Goal: Communication & Community: Answer question/provide support

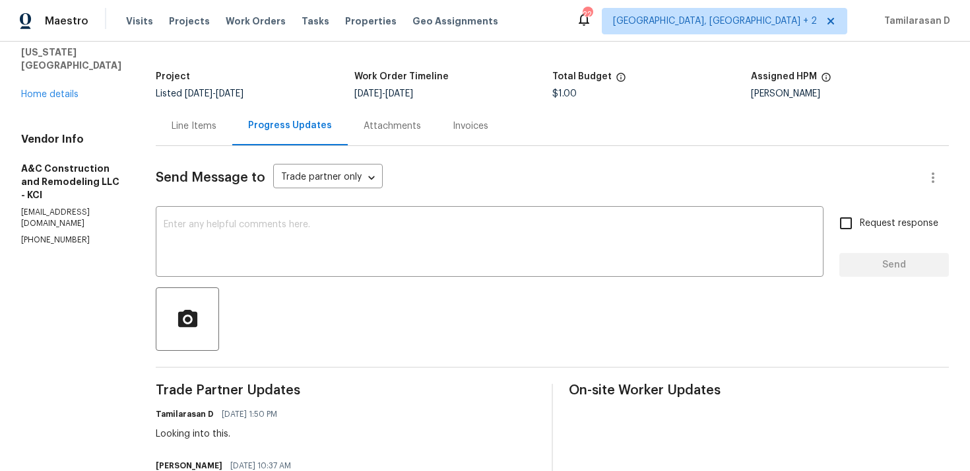
scroll to position [97, 0]
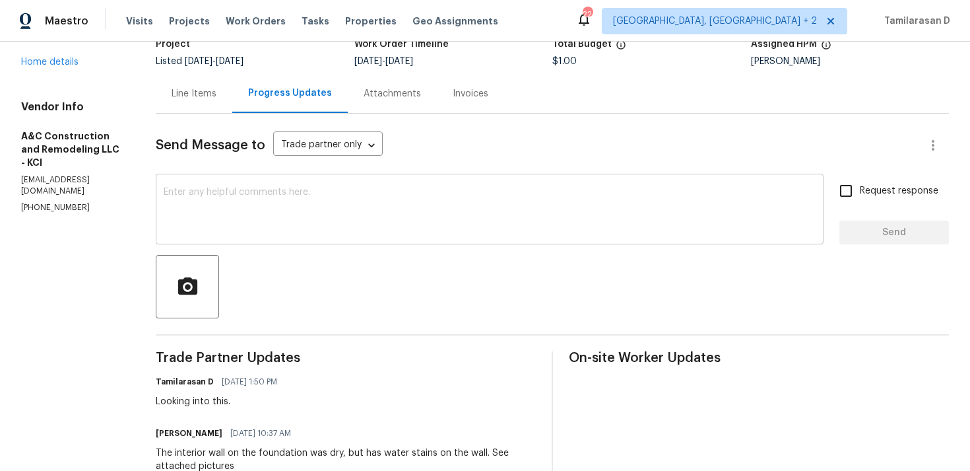
click at [255, 219] on textarea at bounding box center [490, 210] width 652 height 46
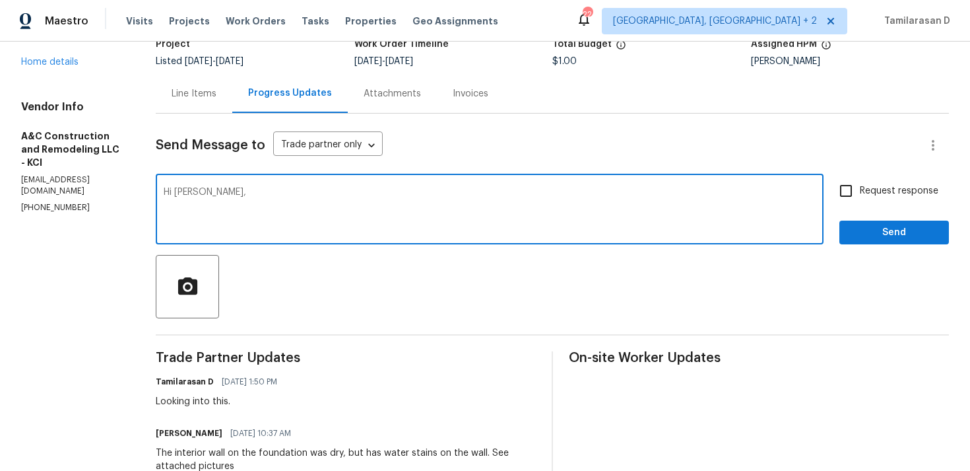
paste textarea "Can you please paint the concrete foundation with Drylok paint to help prevent …"
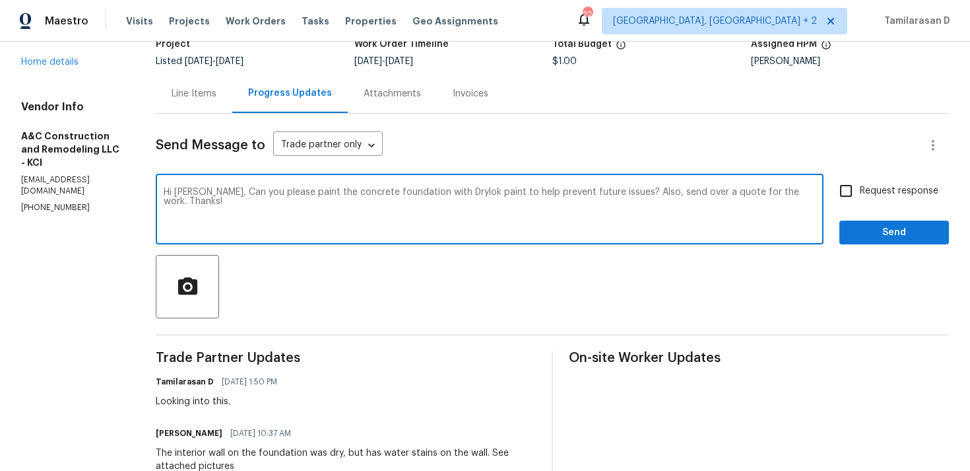
scroll to position [0, 0]
click at [467, 189] on textarea "Hi Charles, Can you please paint the concrete foundation with Drylok paint to h…" at bounding box center [490, 210] width 652 height 46
click at [470, 191] on textarea "Hi Charles, Can you please paint the concrete foundation with Drylok paint to h…" at bounding box center [490, 210] width 652 height 46
click at [415, 226] on textarea "Hi Charles, Can you please paint the concrete foundation with Drylok paint to h…" at bounding box center [490, 210] width 652 height 46
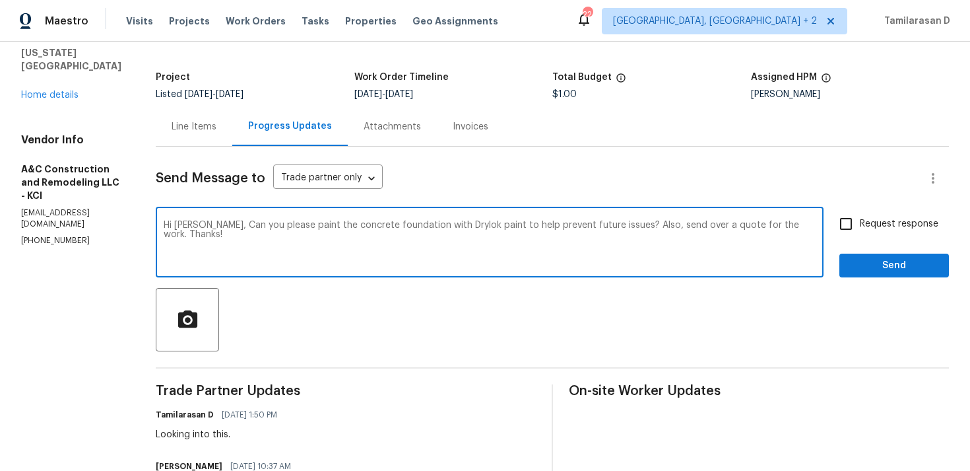
scroll to position [49, 0]
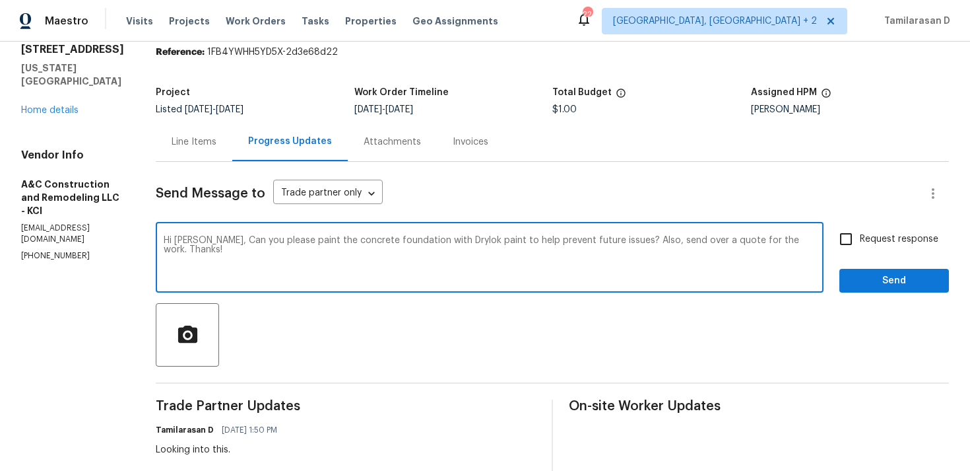
type textarea "Hi Charles, Can you please paint the concrete foundation with Drylok paint to h…"
click at [848, 233] on input "Request response" at bounding box center [846, 239] width 28 height 28
checkbox input "true"
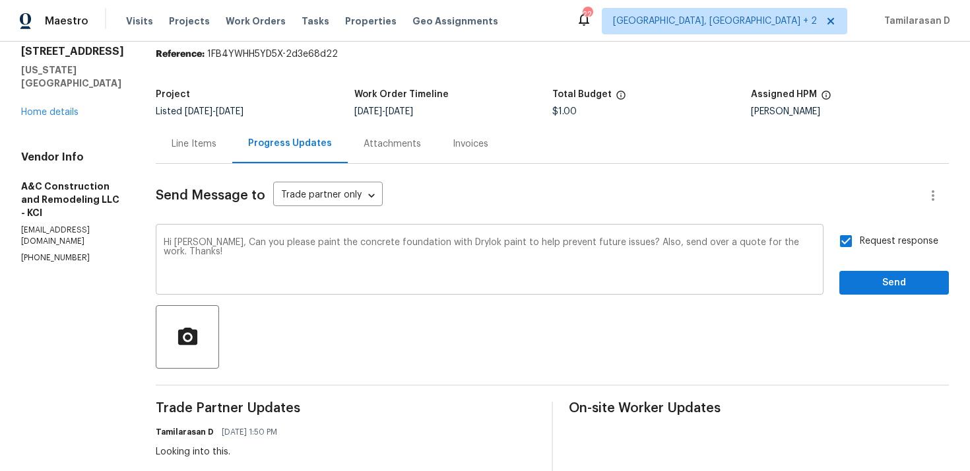
scroll to position [46, 0]
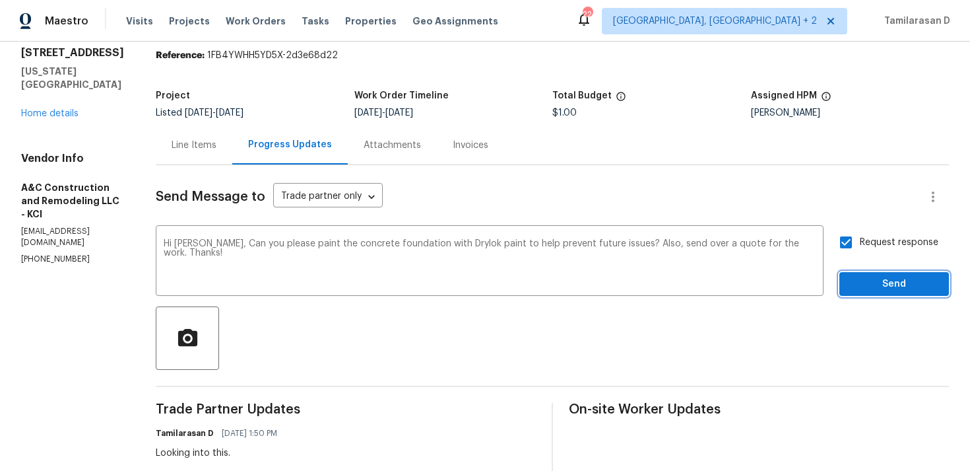
click at [858, 288] on span "Send" at bounding box center [894, 284] width 88 height 17
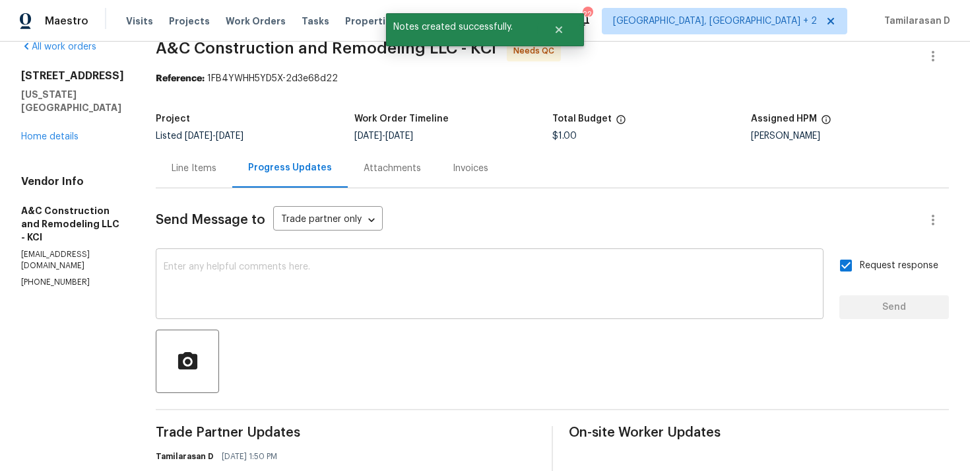
scroll to position [0, 0]
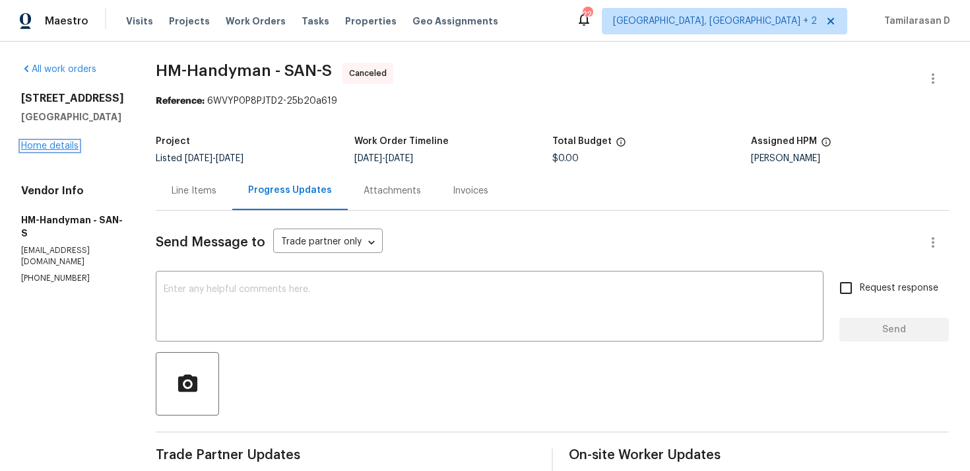
click at [64, 143] on link "Home details" at bounding box center [49, 145] width 57 height 9
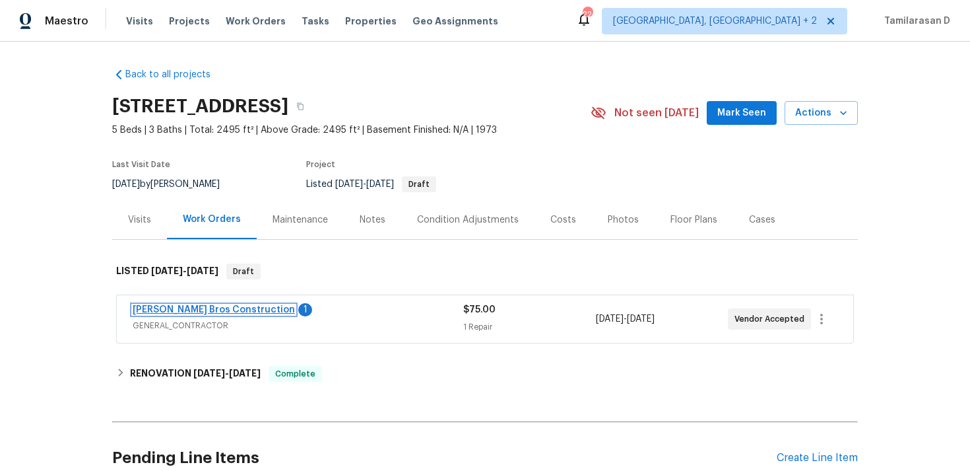
click at [206, 309] on link "Bailey Bros Construction" at bounding box center [214, 309] width 162 height 9
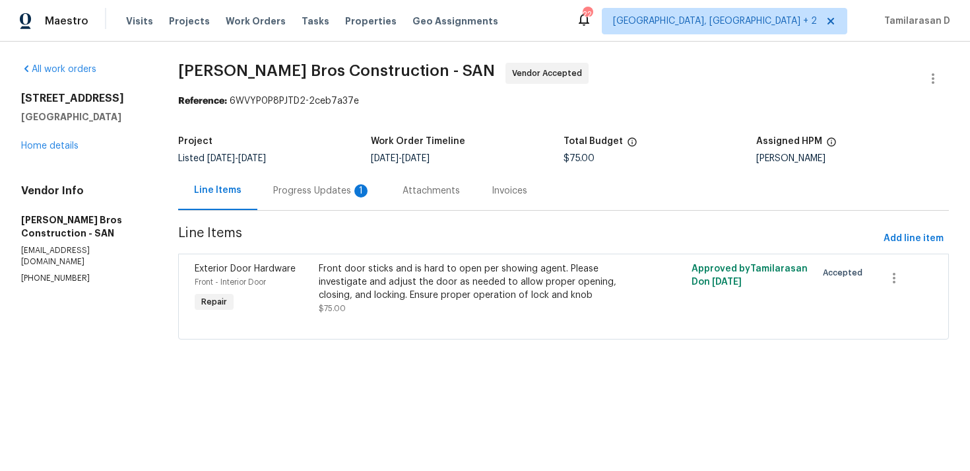
click at [341, 194] on div "Progress Updates 1" at bounding box center [322, 190] width 98 height 13
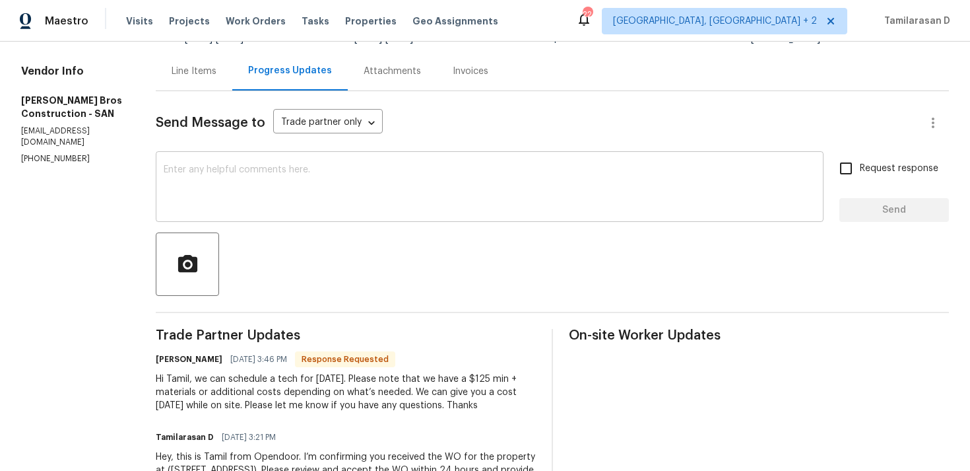
scroll to position [189, 0]
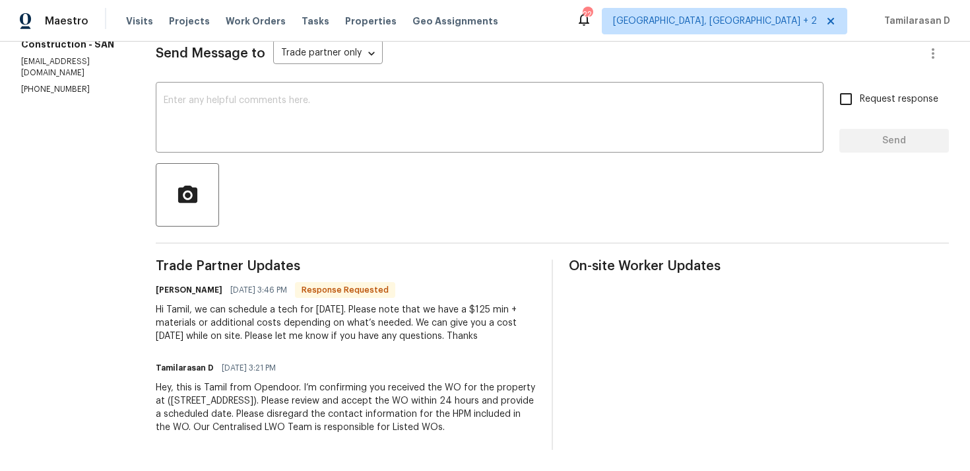
click at [349, 318] on div "Hi Tamil, we can schedule a tech for tomorrow. Please note that we have a $125 …" at bounding box center [346, 323] width 380 height 40
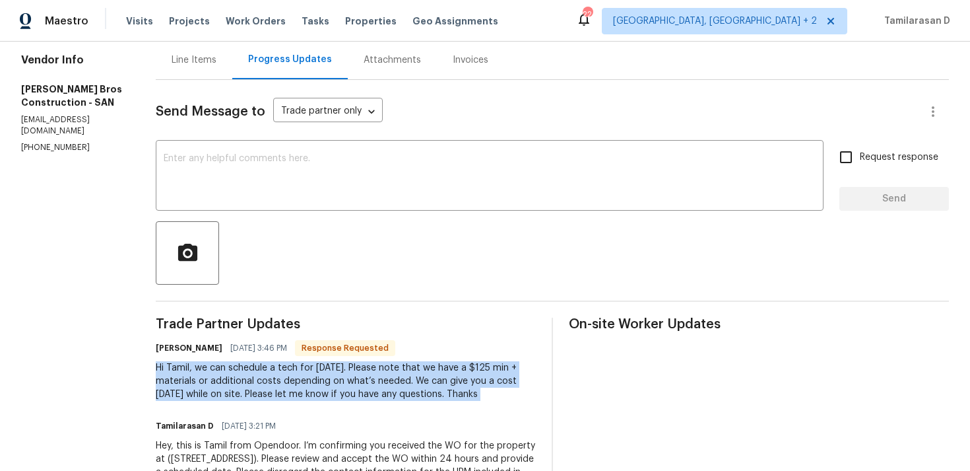
scroll to position [119, 0]
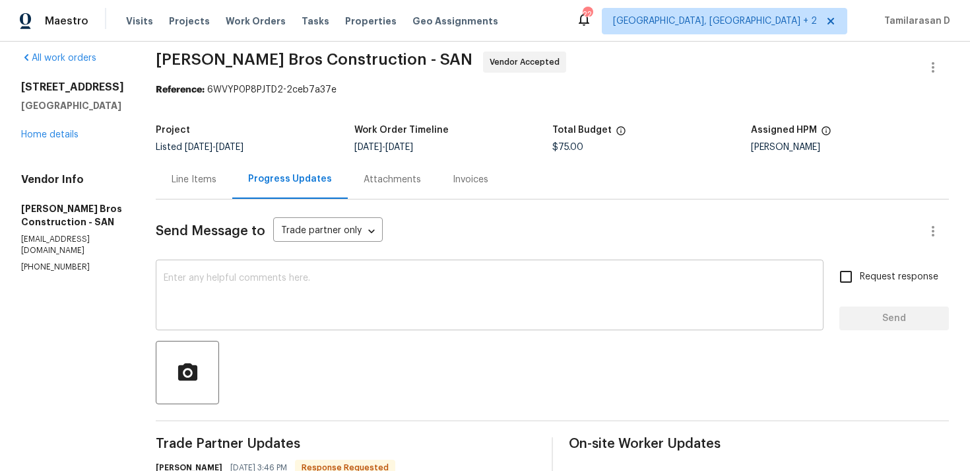
click at [301, 316] on textarea at bounding box center [490, 296] width 652 height 46
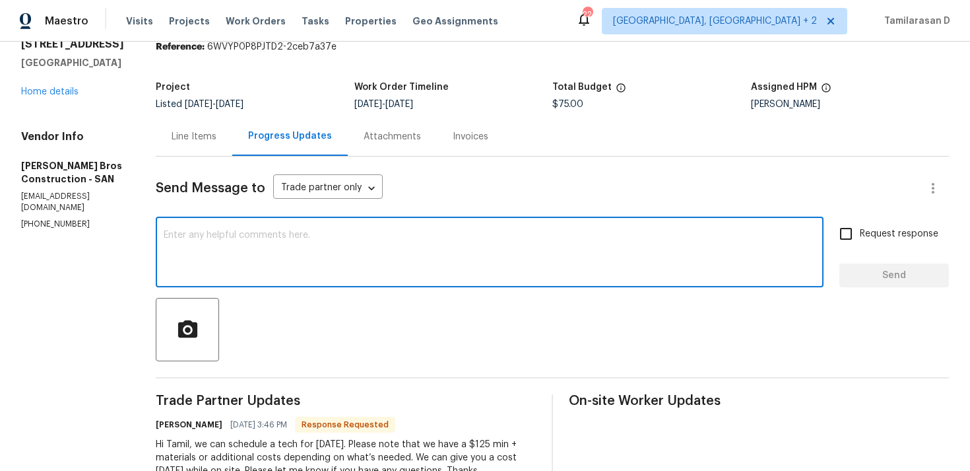
scroll to position [87, 0]
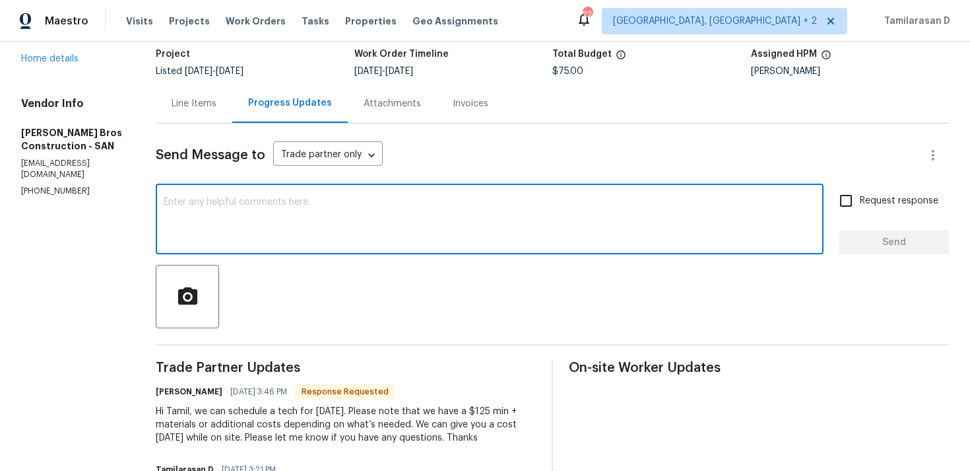
click at [295, 219] on textarea at bounding box center [490, 220] width 652 height 46
type textarea "Got it, Please keep me updated. Thanks!"
click at [866, 202] on span "Request response" at bounding box center [899, 201] width 79 height 14
click at [860, 202] on input "Request response" at bounding box center [846, 201] width 28 height 28
checkbox input "true"
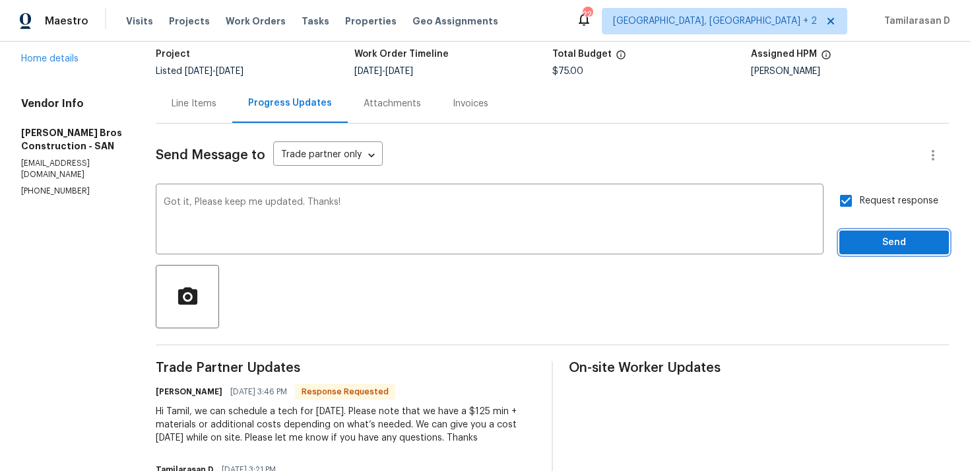
click at [901, 239] on span "Send" at bounding box center [894, 242] width 88 height 17
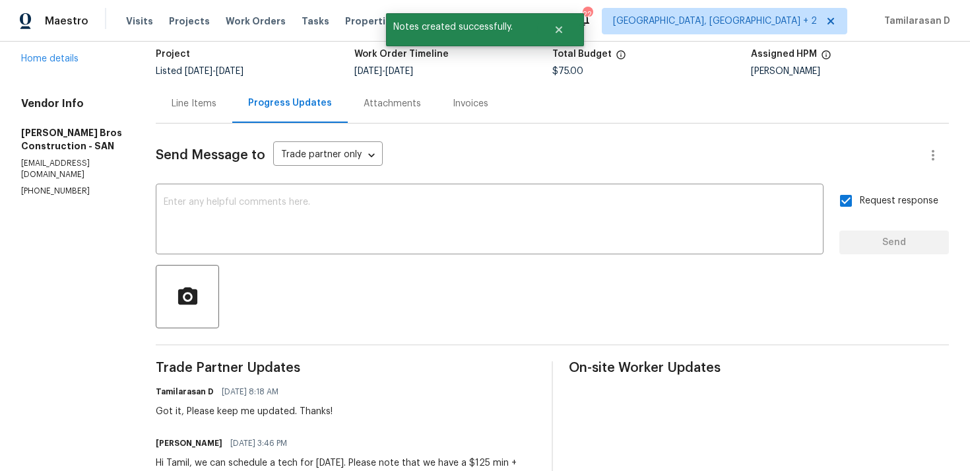
click at [195, 106] on div "Line Items" at bounding box center [194, 103] width 45 height 13
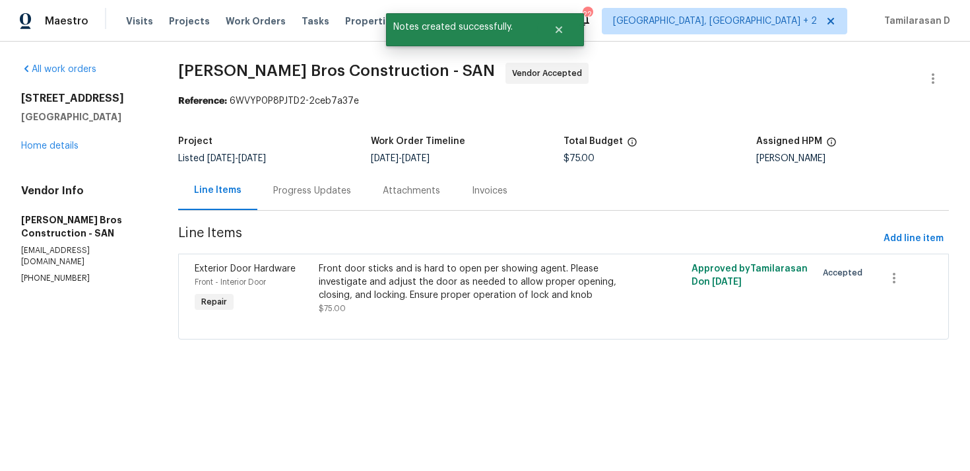
click at [429, 305] on div "Front door sticks and is hard to open per showing agent. Please investigate and…" at bounding box center [470, 288] width 303 height 53
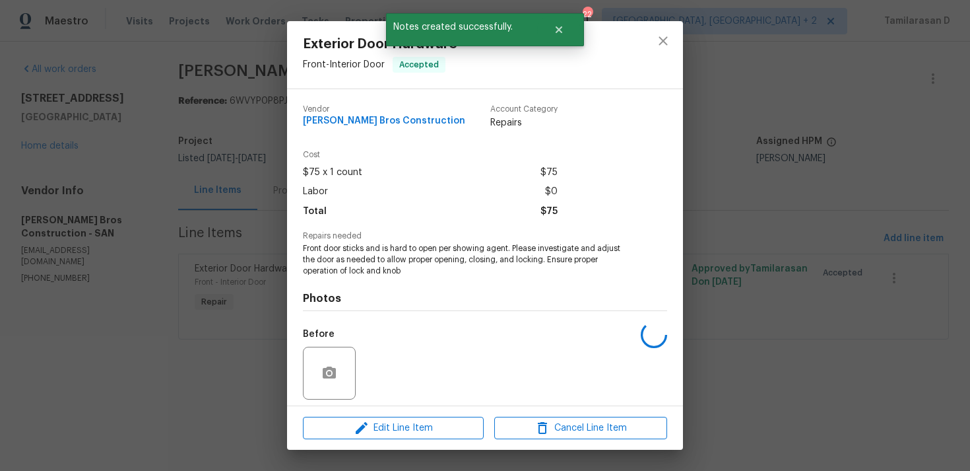
scroll to position [93, 0]
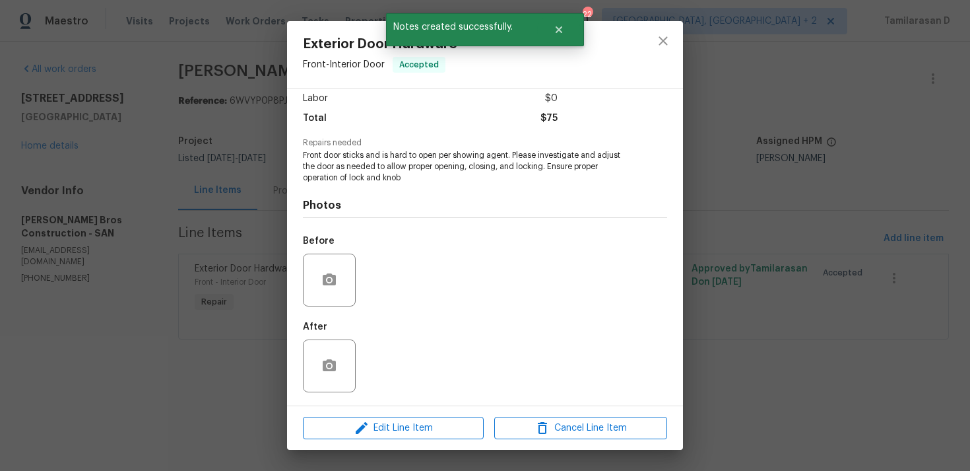
click at [373, 413] on div "Edit Line Item Cancel Line Item" at bounding box center [485, 428] width 396 height 44
click at [373, 424] on span "Edit Line Item" at bounding box center [393, 428] width 173 height 17
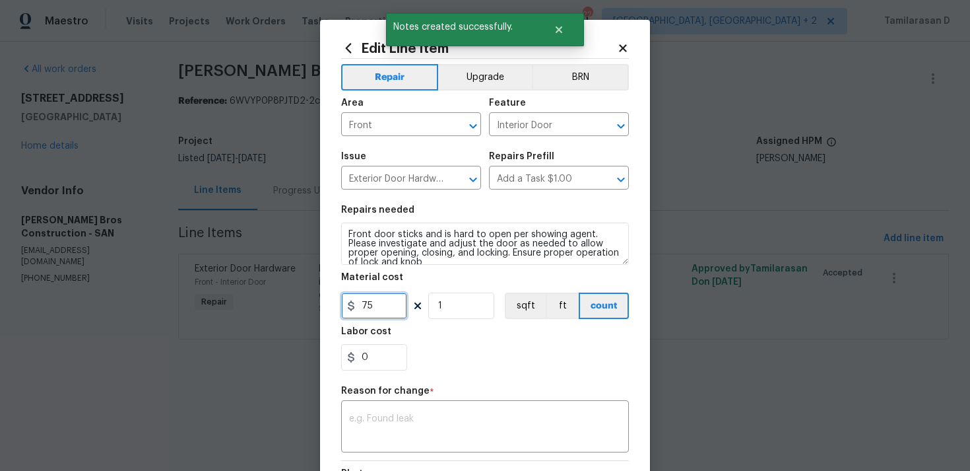
click at [364, 298] on input "75" at bounding box center [374, 305] width 66 height 26
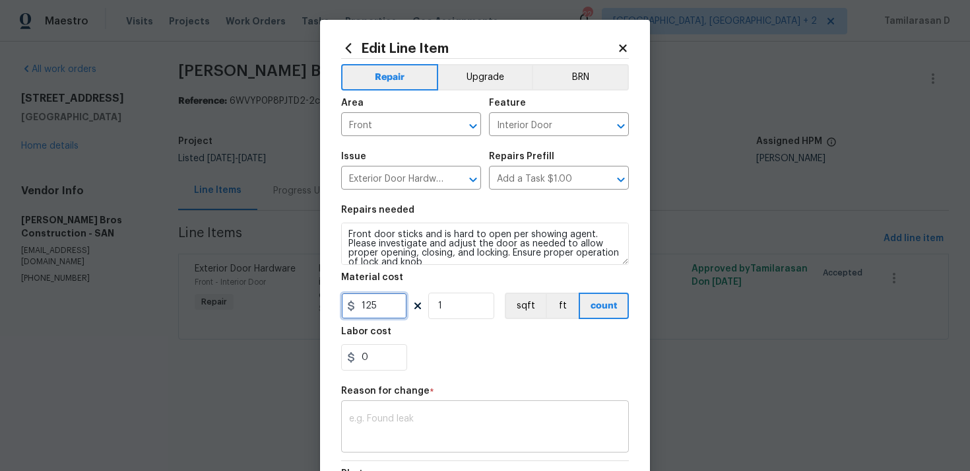
type input "125"
click at [380, 424] on textarea at bounding box center [485, 428] width 272 height 28
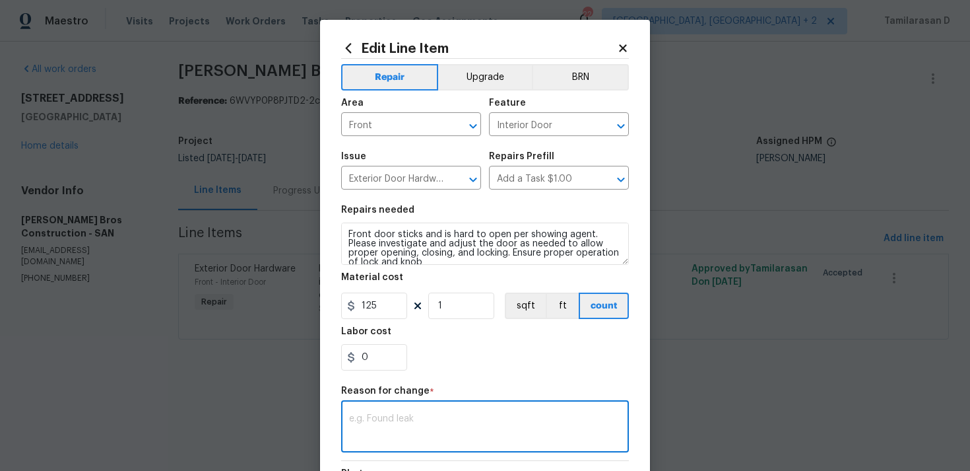
paste textarea "(TD) Updated per vendor’s final cost."
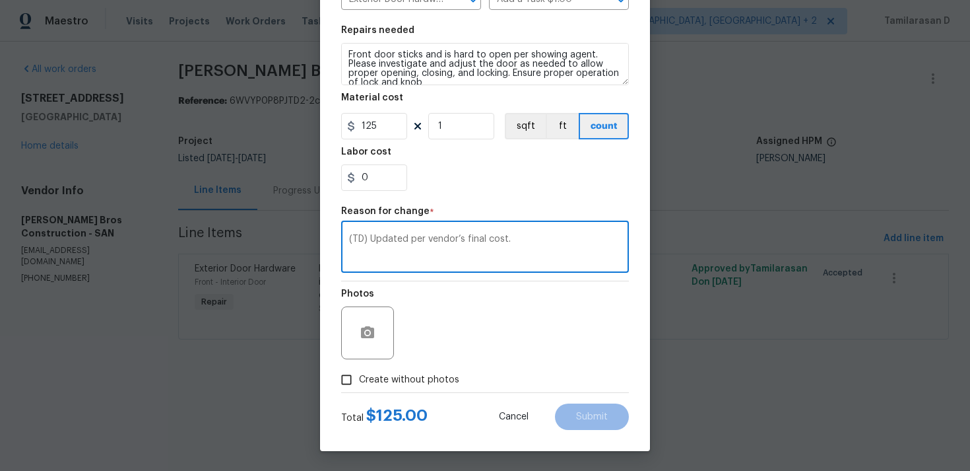
type textarea "(TD) Updated per vendor’s final cost."
click at [347, 380] on input "Create without photos" at bounding box center [346, 379] width 25 height 25
checkbox input "true"
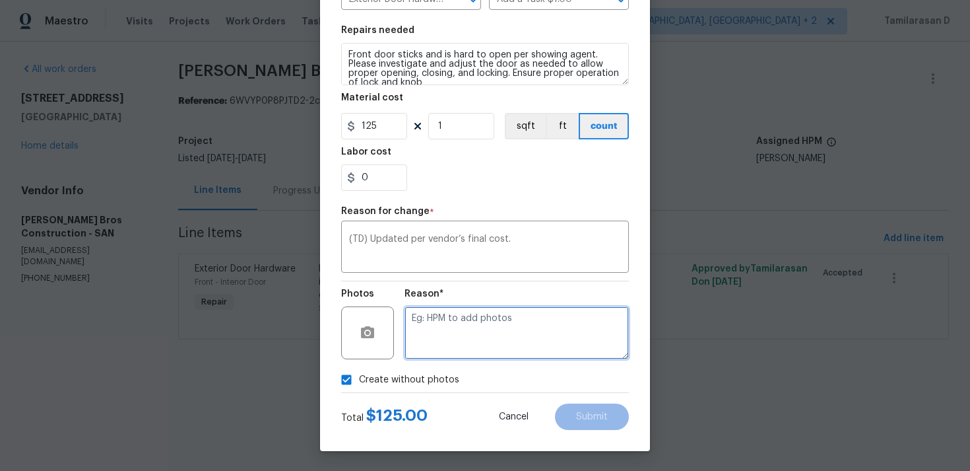
click at [427, 357] on textarea at bounding box center [517, 332] width 224 height 53
type textarea "N/A"
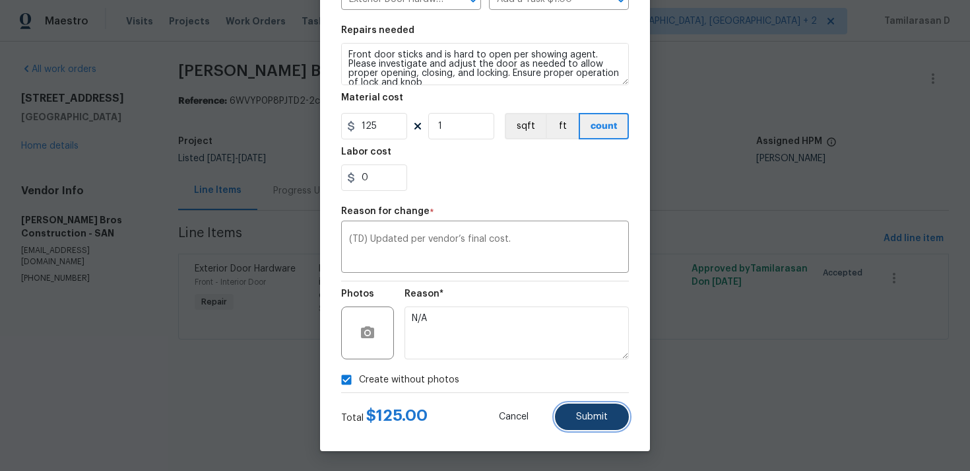
click at [582, 426] on button "Submit" at bounding box center [592, 416] width 74 height 26
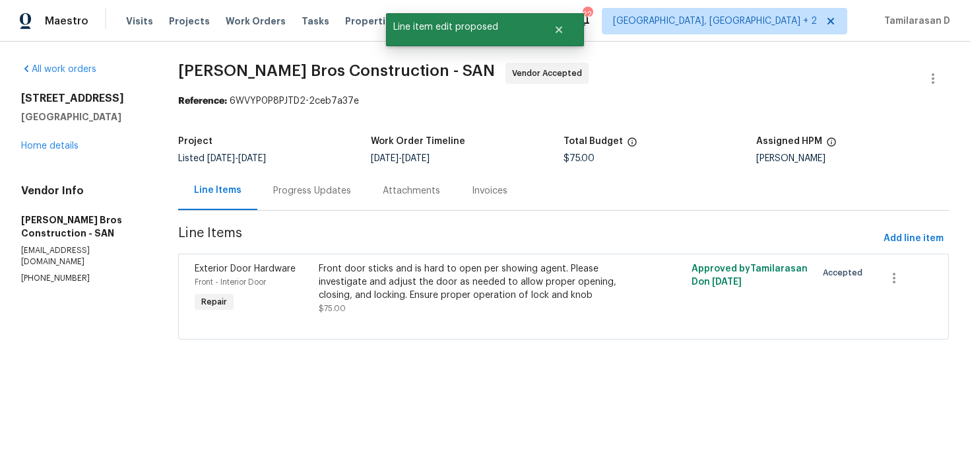
scroll to position [0, 0]
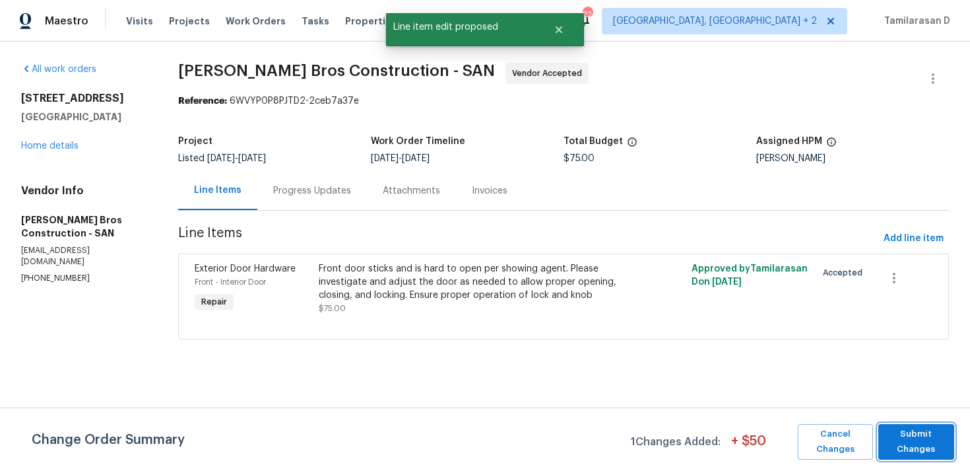
click at [910, 443] on span "Submit Changes" at bounding box center [916, 441] width 63 height 30
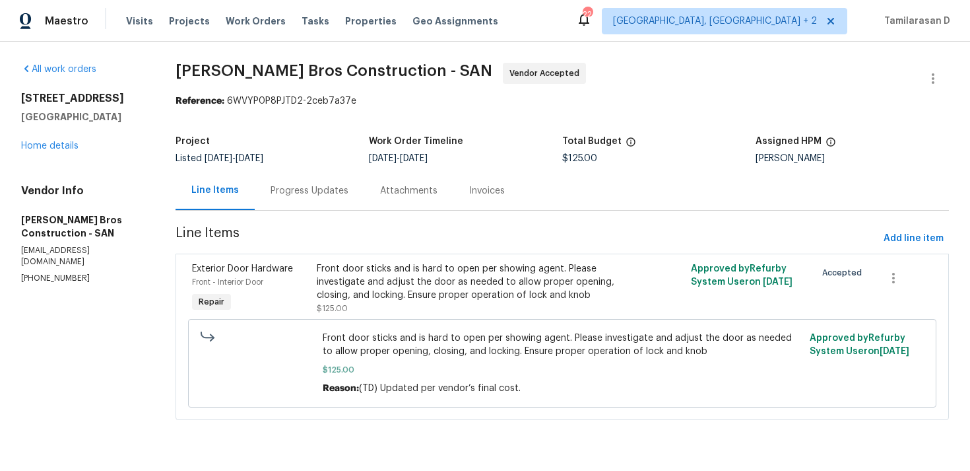
click at [300, 180] on div "Progress Updates" at bounding box center [310, 190] width 110 height 39
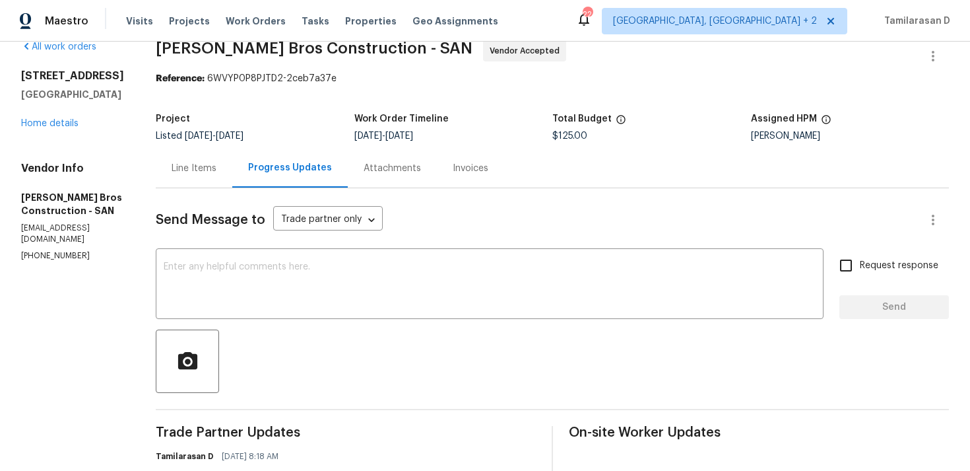
scroll to position [240, 0]
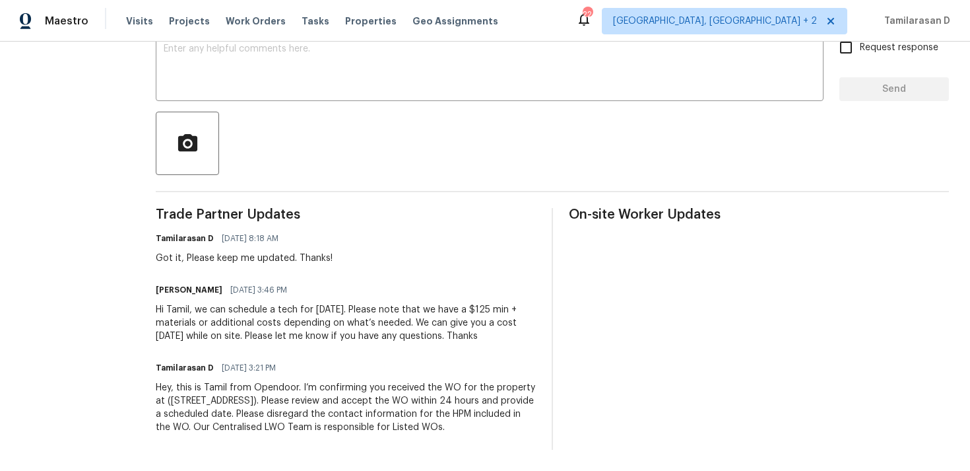
click at [222, 321] on div "Hi Tamil, we can schedule a tech for tomorrow. Please note that we have a $125 …" at bounding box center [346, 323] width 380 height 40
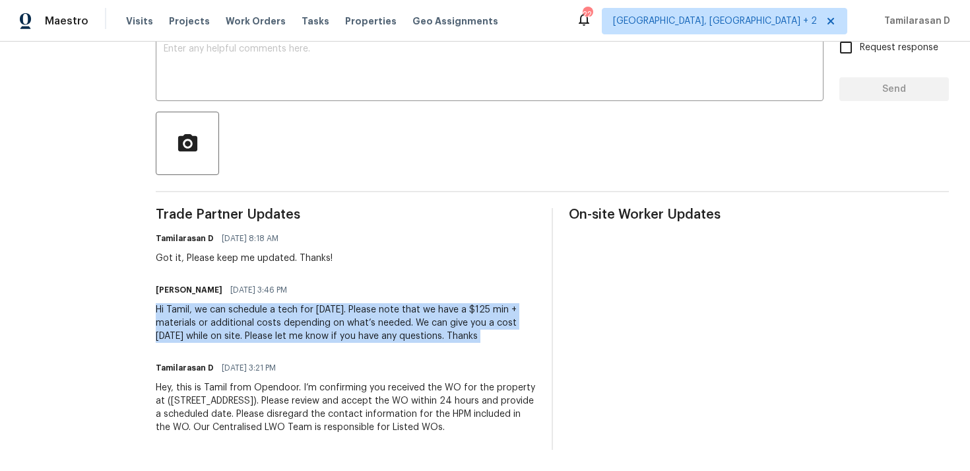
click at [222, 321] on div "Hi Tamil, we can schedule a tech for tomorrow. Please note that we have a $125 …" at bounding box center [346, 323] width 380 height 40
copy div "Hi Tamil, we can schedule a tech for tomorrow. Please note that we have a $125 …"
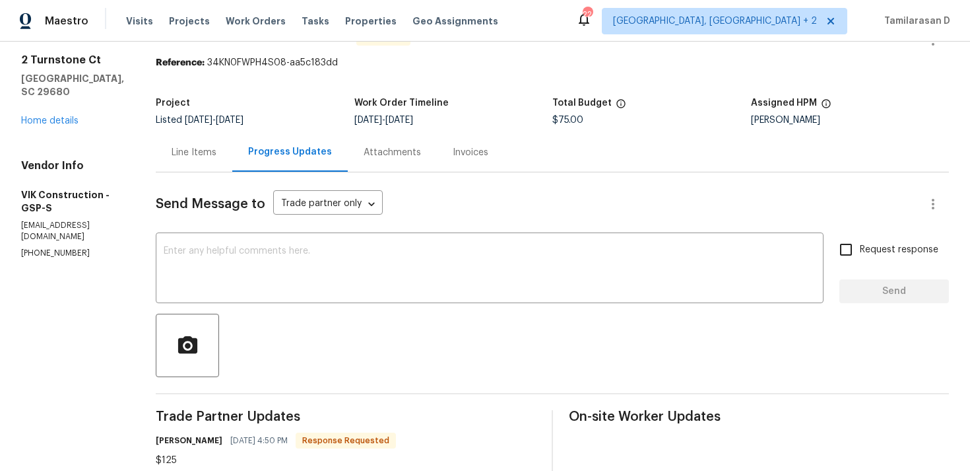
scroll to position [6, 0]
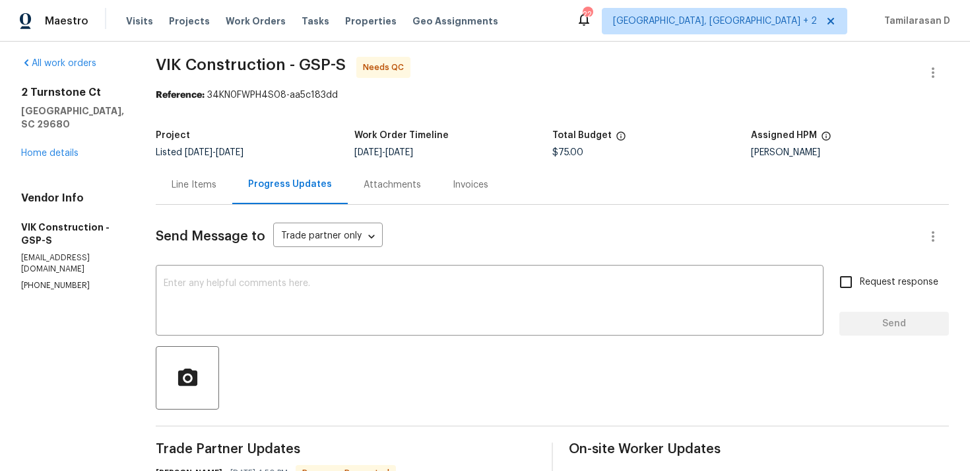
click at [213, 163] on div "Project Listed [DATE] - [DATE] Work Order Timeline [DATE] - [DATE] Total Budget…" at bounding box center [552, 144] width 793 height 42
click at [224, 174] on div "Line Items" at bounding box center [194, 184] width 77 height 39
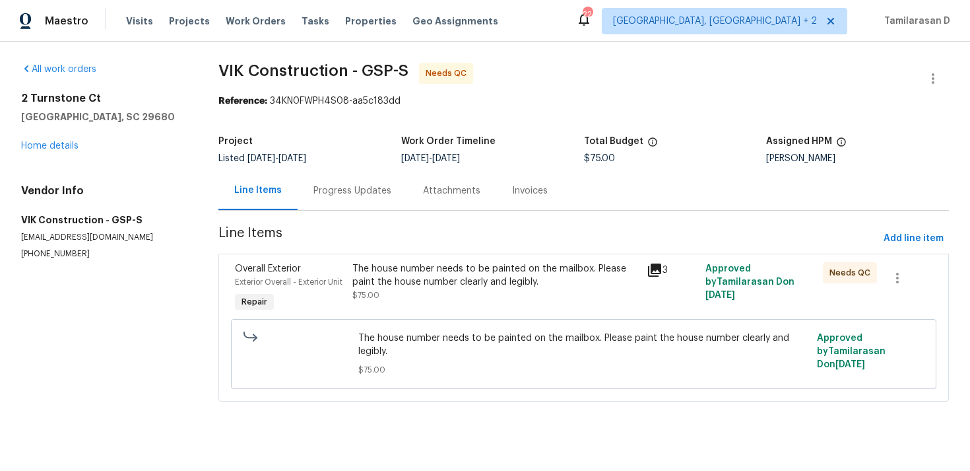
click at [420, 281] on div "The house number needs to be painted on the mailbox. Please paint the house num…" at bounding box center [496, 275] width 286 height 26
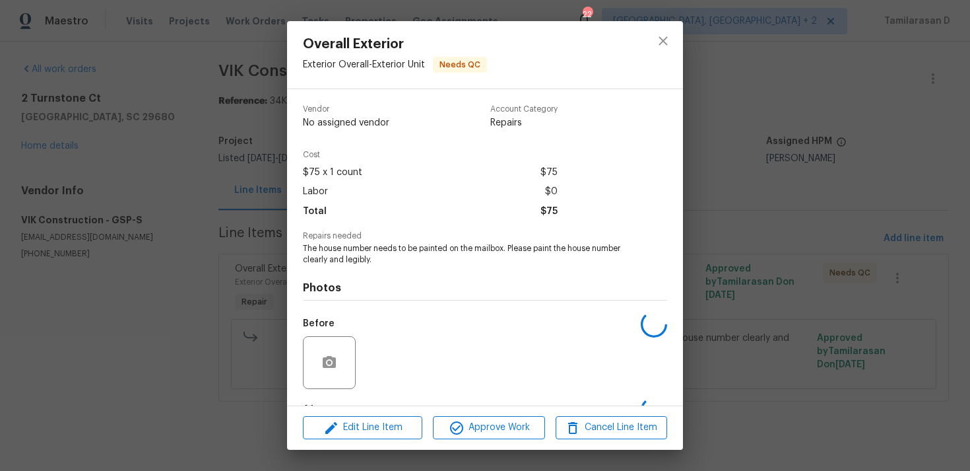
scroll to position [83, 0]
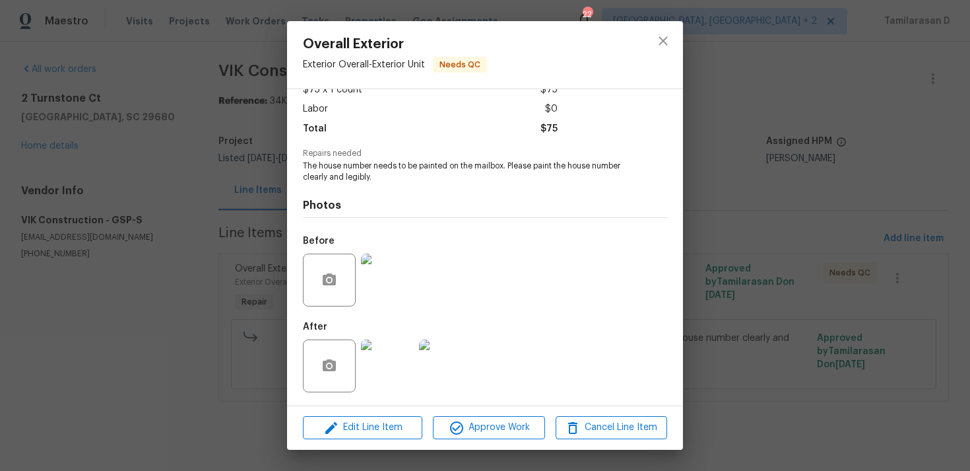
click at [384, 281] on img at bounding box center [387, 279] width 53 height 53
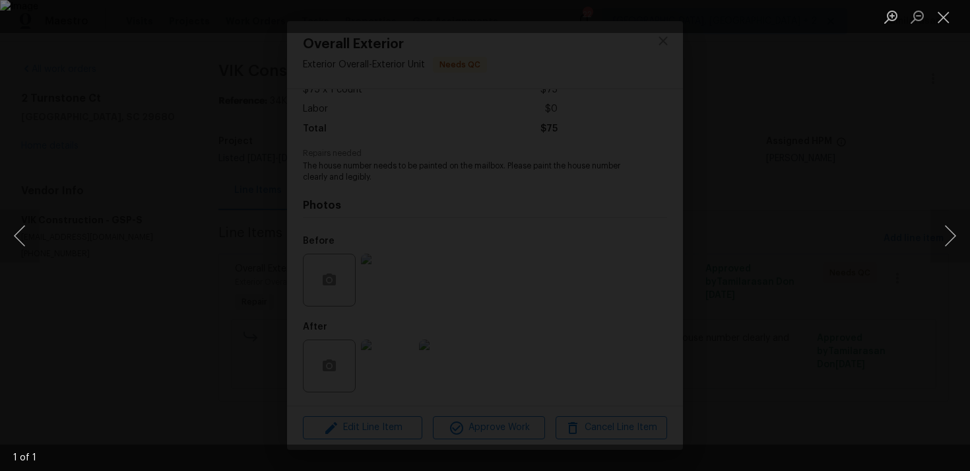
click at [801, 245] on div "Lightbox" at bounding box center [485, 235] width 970 height 471
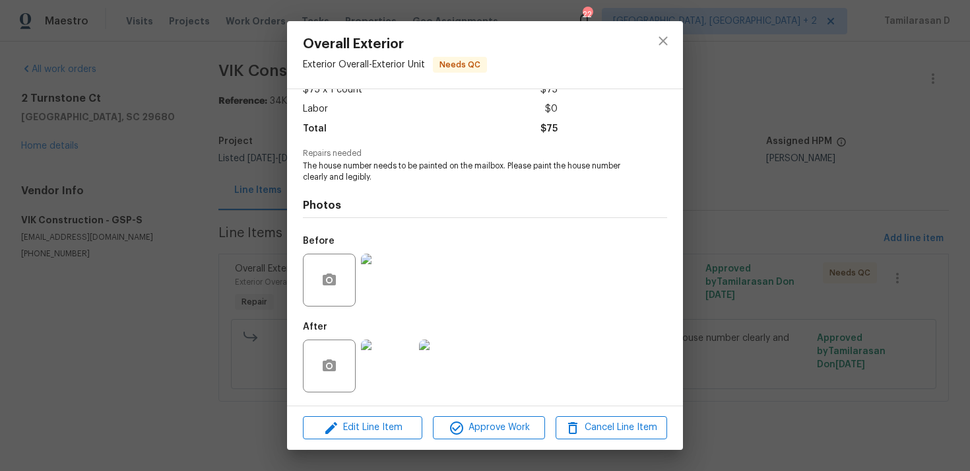
click at [393, 361] on img at bounding box center [387, 365] width 53 height 53
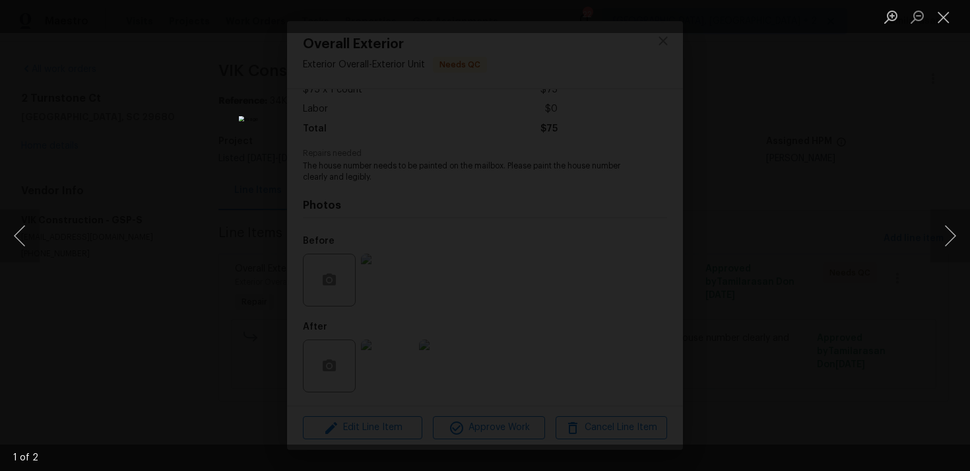
click at [770, 263] on div "Lightbox" at bounding box center [485, 235] width 970 height 471
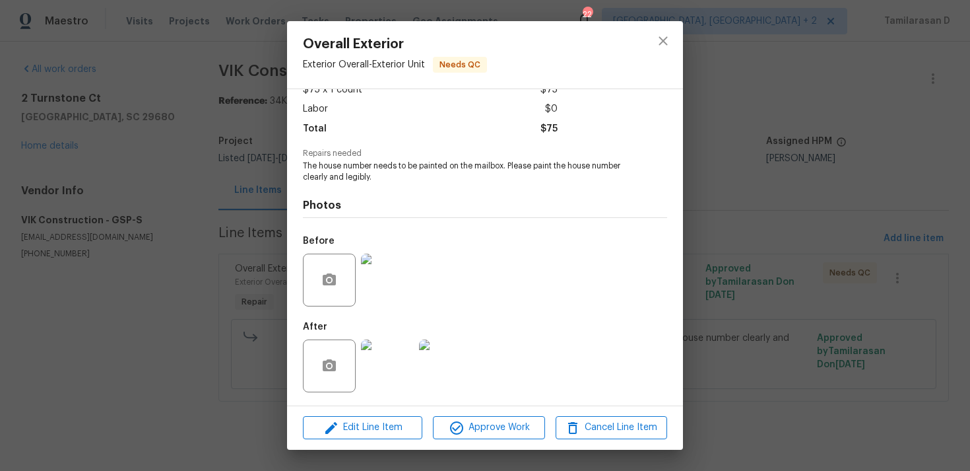
click at [441, 355] on img at bounding box center [445, 365] width 53 height 53
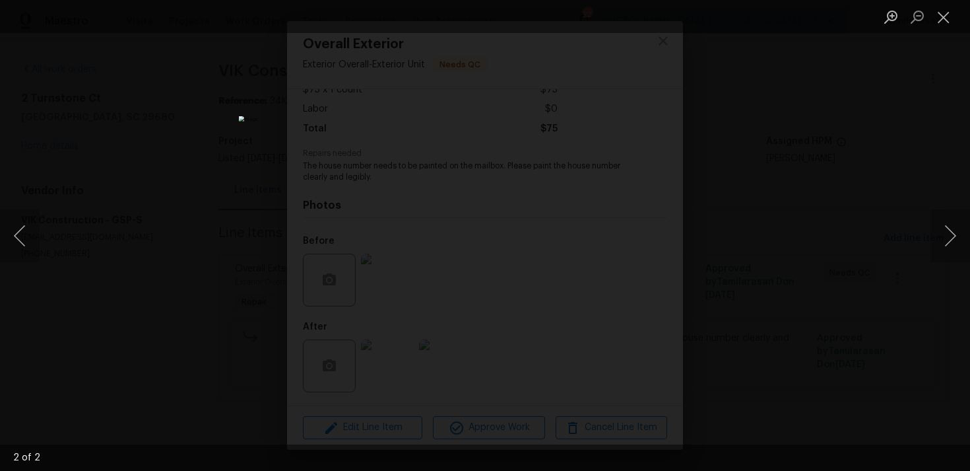
click at [725, 212] on div "Lightbox" at bounding box center [485, 235] width 970 height 471
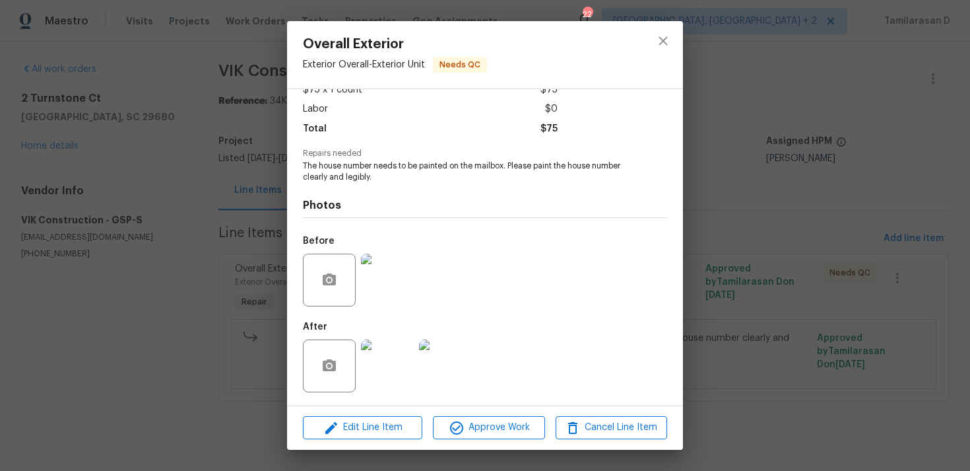
click at [382, 364] on img at bounding box center [387, 365] width 53 height 53
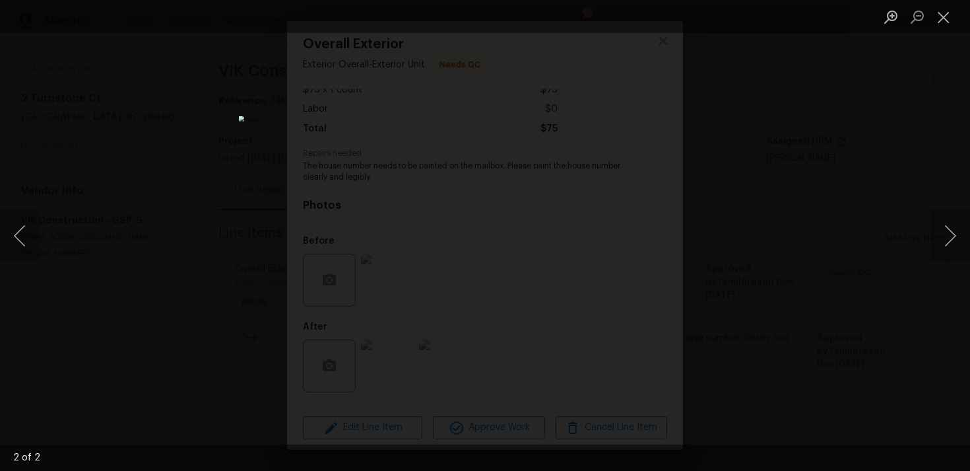
click at [702, 239] on div "Lightbox" at bounding box center [485, 235] width 970 height 471
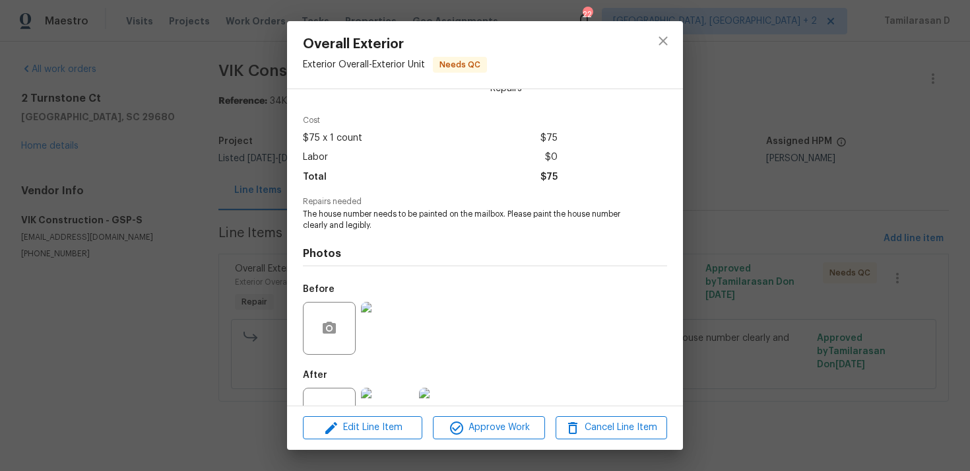
scroll to position [0, 0]
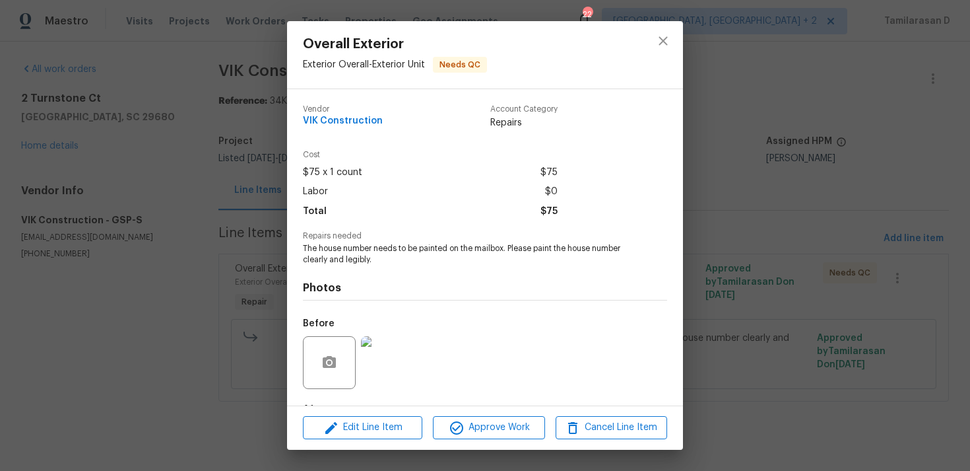
click at [403, 349] on img at bounding box center [387, 362] width 53 height 53
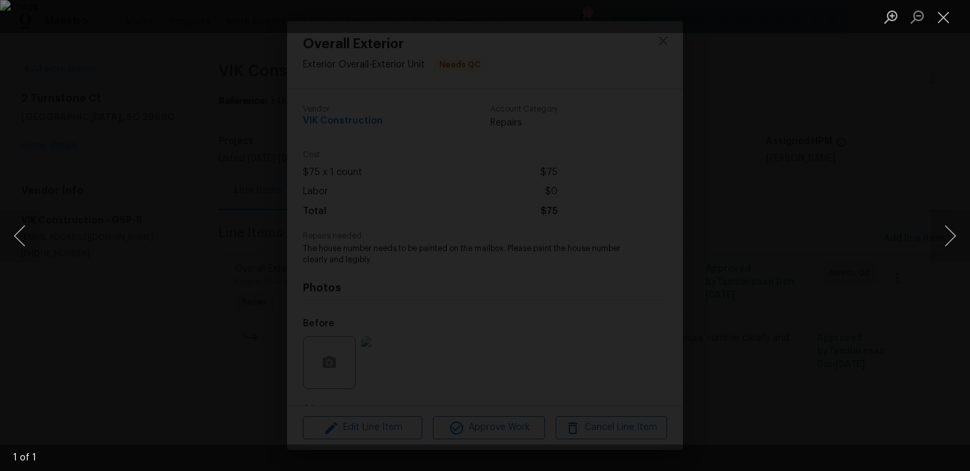
click at [745, 248] on div "Lightbox" at bounding box center [485, 235] width 970 height 471
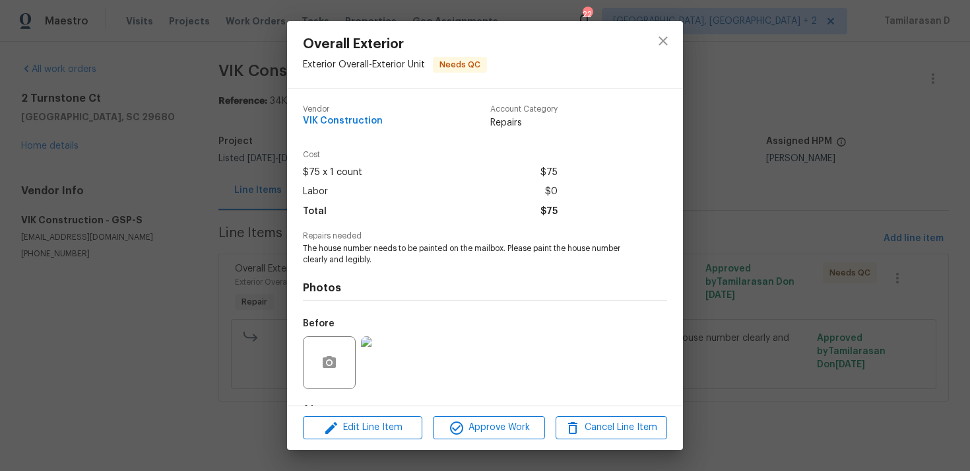
scroll to position [83, 0]
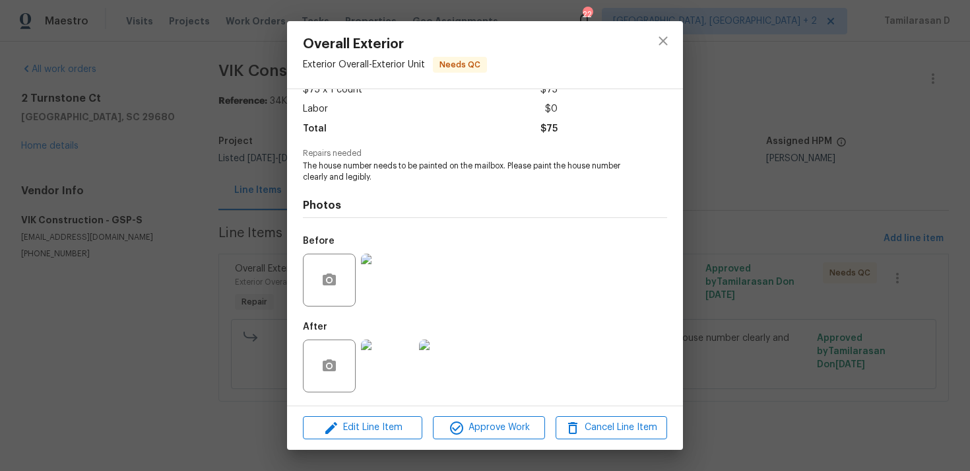
click at [377, 362] on img at bounding box center [387, 365] width 53 height 53
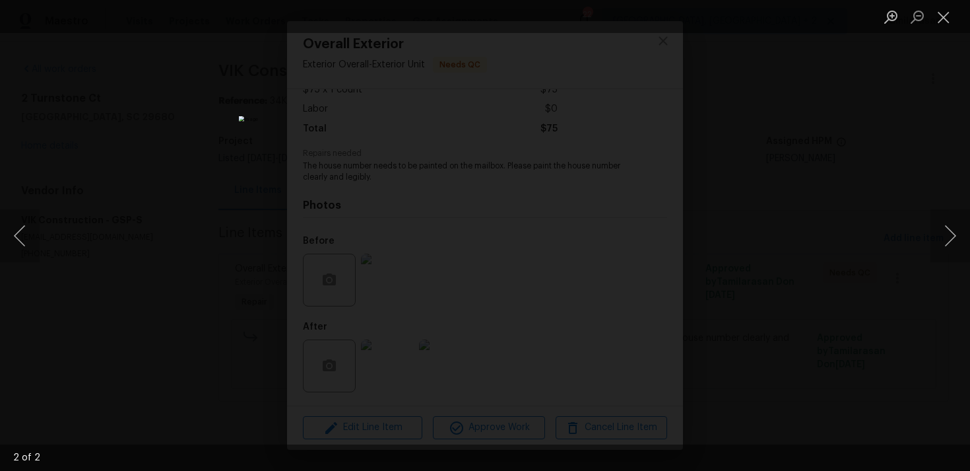
click at [768, 252] on div "Lightbox" at bounding box center [485, 235] width 970 height 471
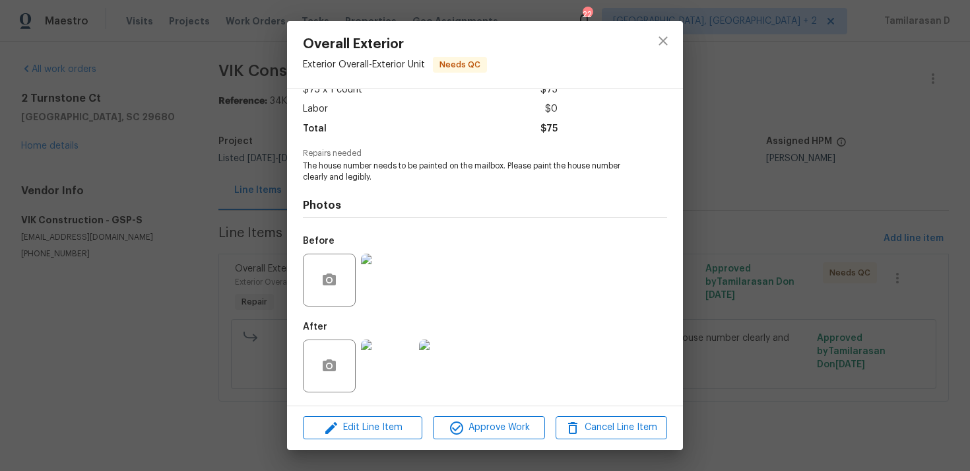
click at [448, 366] on img at bounding box center [445, 365] width 53 height 53
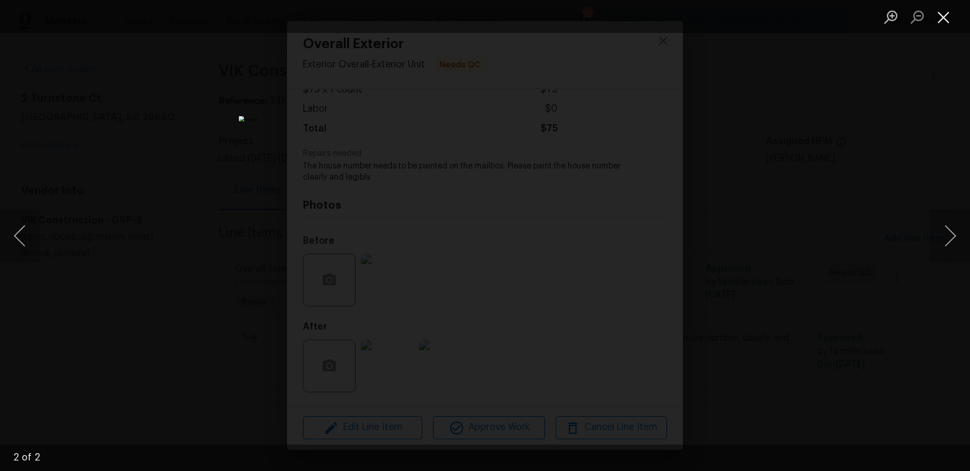
click at [948, 22] on button "Close lightbox" at bounding box center [944, 16] width 26 height 23
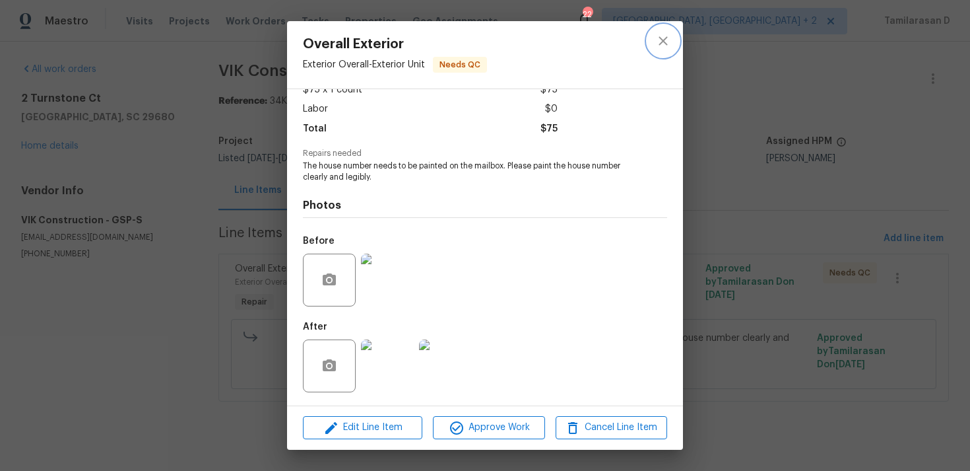
click at [661, 47] on icon "close" at bounding box center [664, 41] width 16 height 16
